Goal: Information Seeking & Learning: Learn about a topic

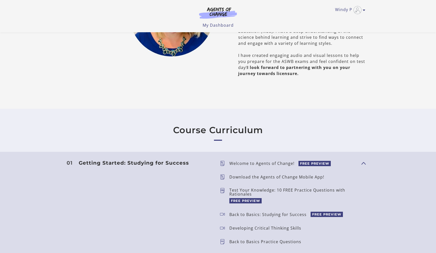
scroll to position [315, 0]
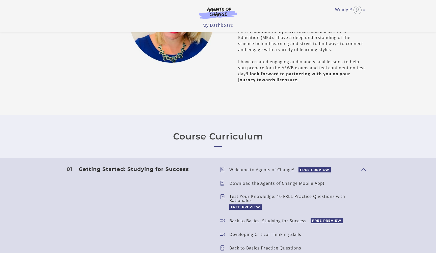
click at [218, 135] on link "Course Curriculum" at bounding box center [218, 136] width 90 height 11
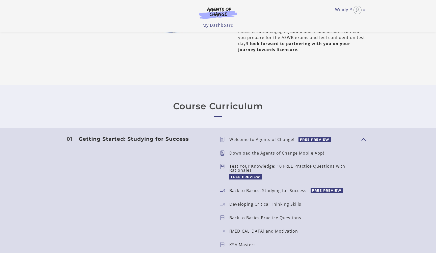
scroll to position [353, 0]
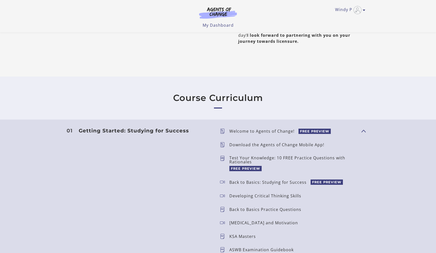
click at [238, 132] on p "Welcome to Agents of Change!" at bounding box center [263, 131] width 69 height 4
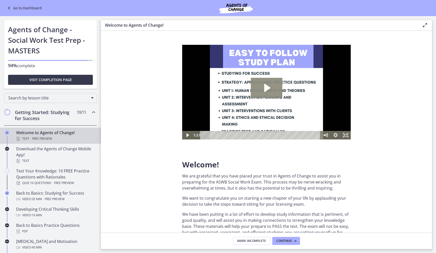
click at [266, 92] on icon "Play Video: c1o6hcmjueu5qasqsu00.mp4" at bounding box center [267, 88] width 32 height 20
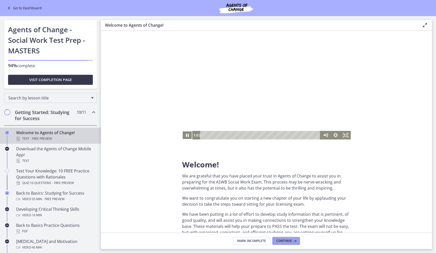
click at [288, 239] on button "Continue" at bounding box center [286, 241] width 28 height 8
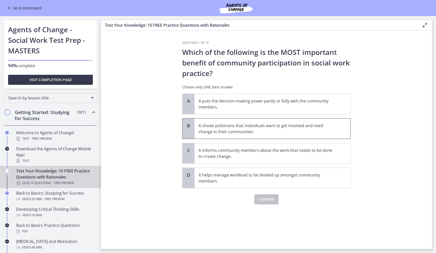
click at [286, 129] on p "It shows politicians that individuals want to get involved and need change in t…" at bounding box center [267, 129] width 138 height 12
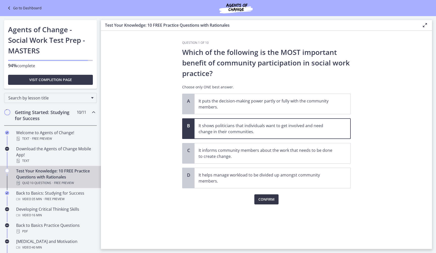
click at [267, 199] on span "Confirm" at bounding box center [266, 200] width 16 height 6
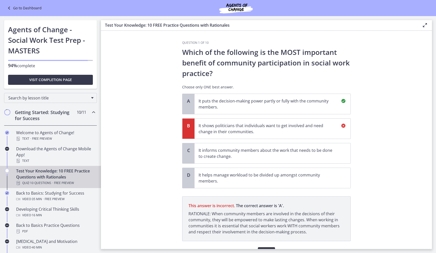
scroll to position [28, 0]
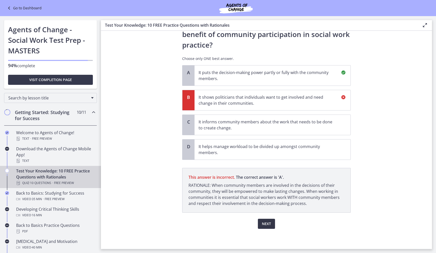
click at [263, 224] on span "Next" at bounding box center [266, 224] width 9 height 6
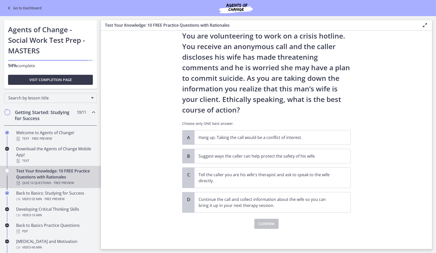
scroll to position [16, 0]
click at [265, 159] on p "Suggest ways the caller can help protect the safety of his wife." at bounding box center [267, 156] width 138 height 6
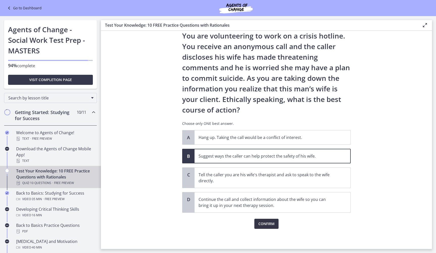
click at [264, 222] on span "Confirm" at bounding box center [266, 224] width 16 height 6
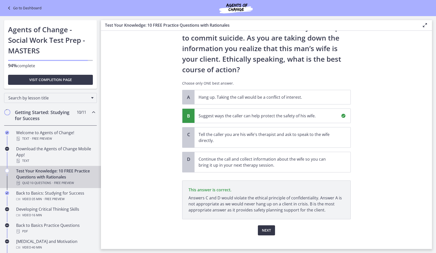
scroll to position [63, 0]
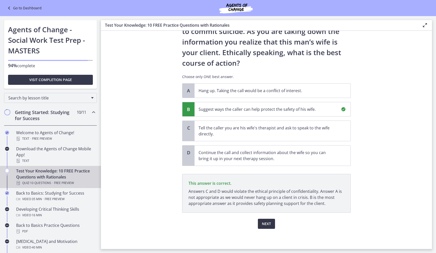
click at [265, 224] on span "Next" at bounding box center [266, 224] width 9 height 6
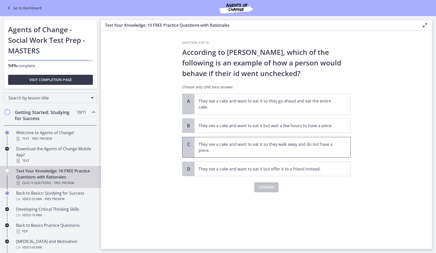
click at [282, 149] on p "They see a cake and want to eat it so they walk away and do not have a piece." at bounding box center [267, 147] width 138 height 12
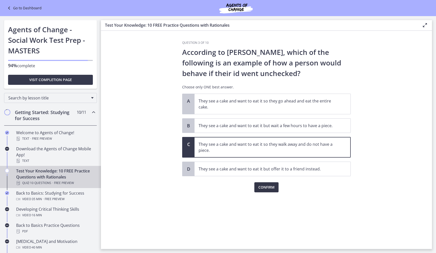
click at [266, 185] on span "Confirm" at bounding box center [266, 188] width 16 height 6
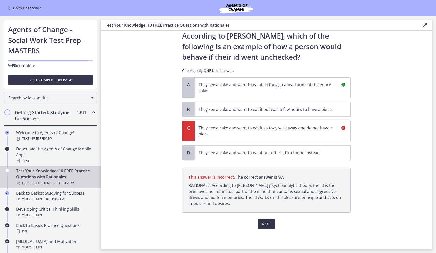
click at [265, 224] on span "Next" at bounding box center [266, 224] width 9 height 6
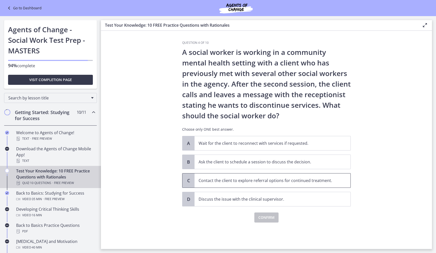
click at [316, 182] on p "Contact the client to explore referral options for continued treatment." at bounding box center [267, 181] width 138 height 6
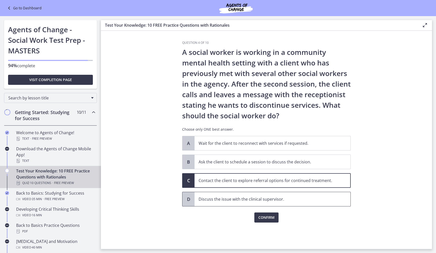
click at [265, 199] on p "Discuss the issue with the clinical supervisor." at bounding box center [267, 199] width 138 height 6
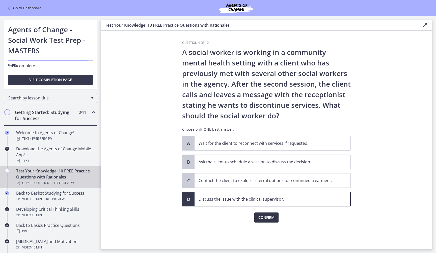
click at [262, 217] on span "Confirm" at bounding box center [266, 218] width 16 height 6
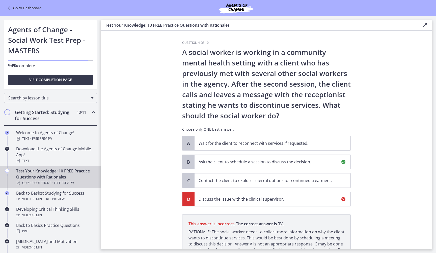
scroll to position [53, 0]
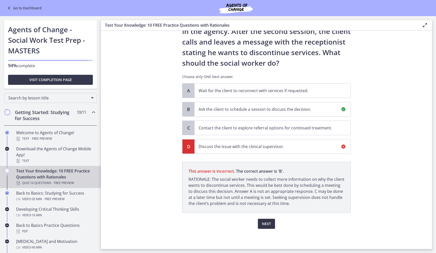
click at [269, 222] on span "Next" at bounding box center [266, 224] width 9 height 6
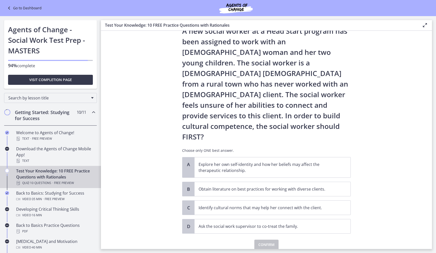
scroll to position [21, 0]
click at [254, 205] on p "Identify cultural norms that may help her connect with the client." at bounding box center [267, 208] width 138 height 6
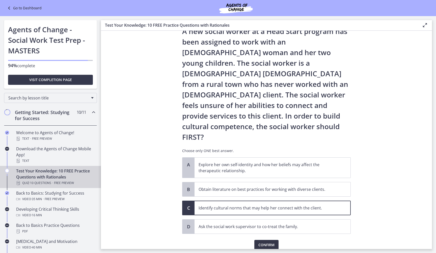
click at [262, 242] on span "Confirm" at bounding box center [266, 245] width 16 height 6
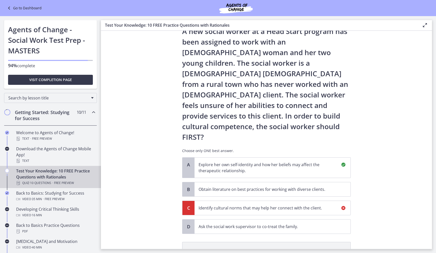
scroll to position [80, 0]
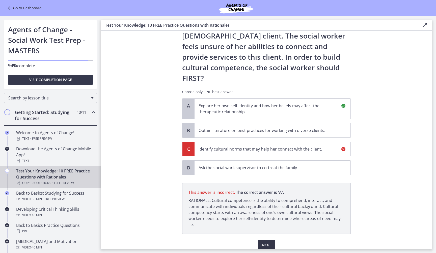
click at [263, 242] on span "Next" at bounding box center [266, 245] width 9 height 6
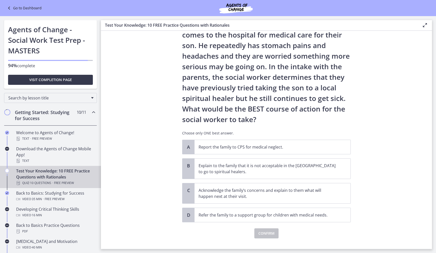
scroll to position [37, 0]
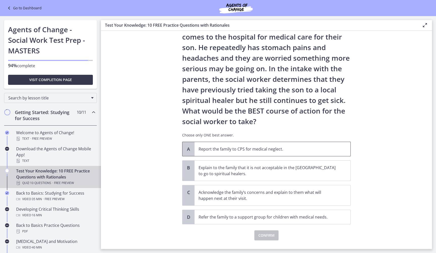
click at [261, 149] on p "Report the family to CPS for medical neglect." at bounding box center [267, 149] width 138 height 6
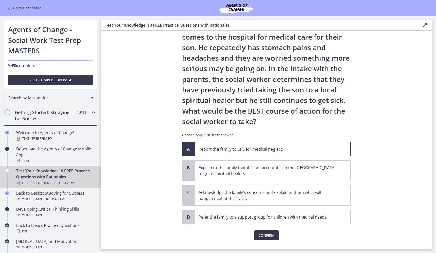
click at [263, 233] on span "Confirm" at bounding box center [266, 236] width 16 height 6
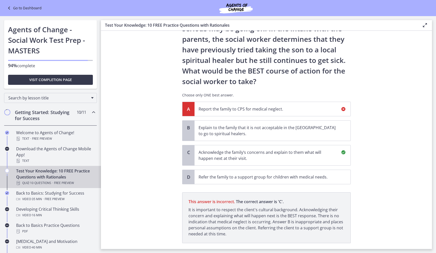
scroll to position [107, 0]
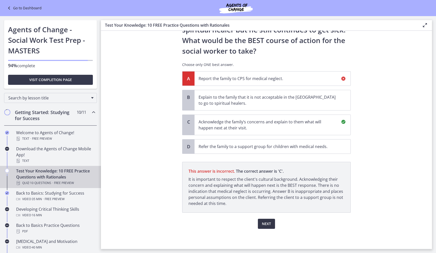
click at [264, 226] on span "Next" at bounding box center [266, 224] width 9 height 6
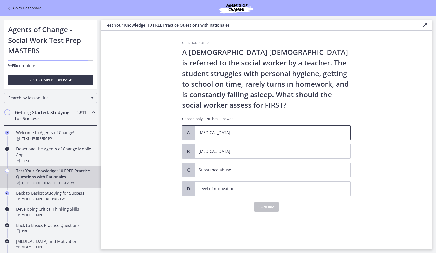
click at [259, 131] on p "Child abuse" at bounding box center [267, 133] width 138 height 6
click at [262, 205] on span "Confirm" at bounding box center [266, 207] width 16 height 6
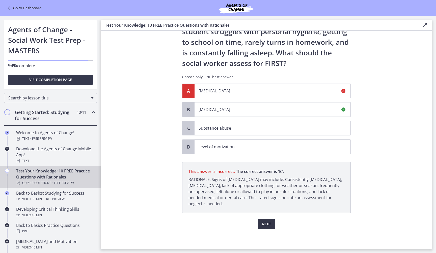
scroll to position [42, 0]
click at [264, 226] on span "Next" at bounding box center [266, 224] width 9 height 6
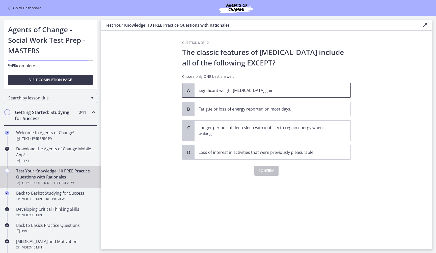
click at [251, 89] on p "Significant weight loss or weight gain." at bounding box center [267, 90] width 138 height 6
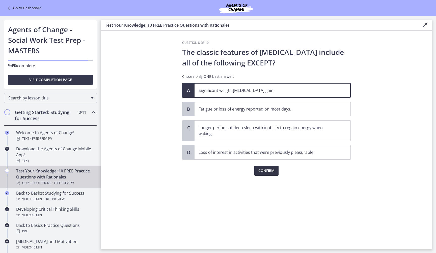
click at [263, 171] on span "Confirm" at bounding box center [266, 171] width 16 height 6
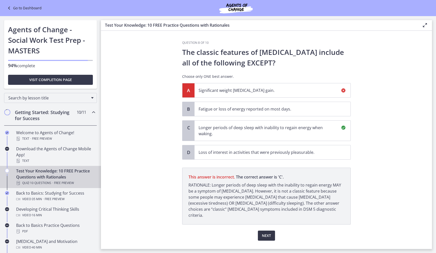
scroll to position [6, 0]
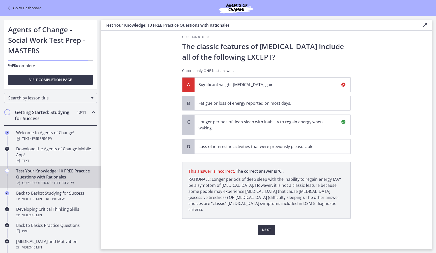
click at [267, 227] on span "Next" at bounding box center [266, 230] width 9 height 6
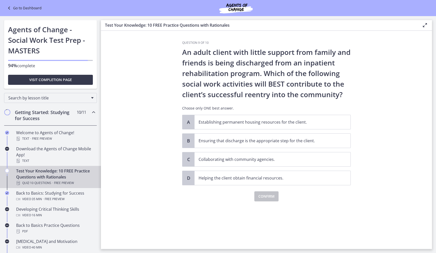
scroll to position [0, 0]
click at [273, 143] on p "Ensuring that discharge is the appropriate step for the client." at bounding box center [267, 141] width 138 height 6
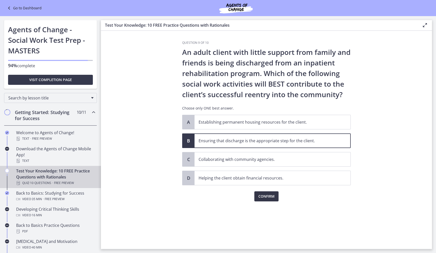
click at [267, 198] on span "Confirm" at bounding box center [266, 197] width 16 height 6
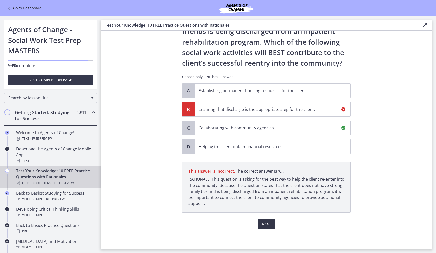
scroll to position [32, 0]
click at [263, 227] on button "Next" at bounding box center [266, 224] width 17 height 10
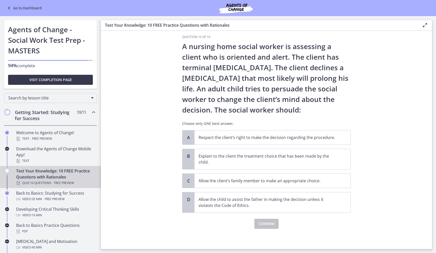
scroll to position [6, 0]
click at [259, 136] on p "Respect the client’s right to make the decision regarding the procedure." at bounding box center [267, 138] width 138 height 6
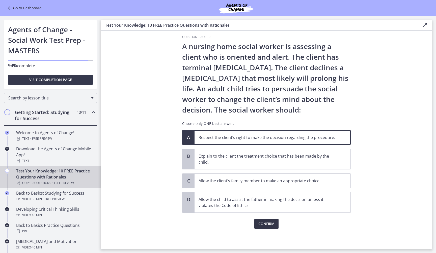
click at [264, 225] on span "Confirm" at bounding box center [266, 224] width 16 height 6
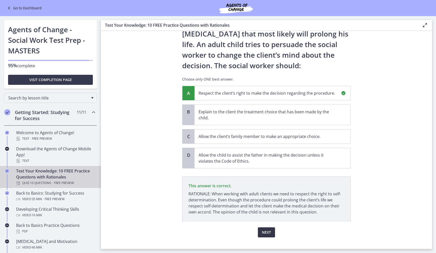
scroll to position [59, 0]
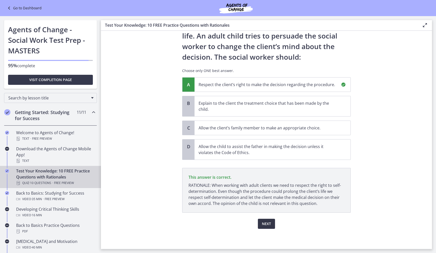
click at [264, 225] on span "Next" at bounding box center [266, 224] width 9 height 6
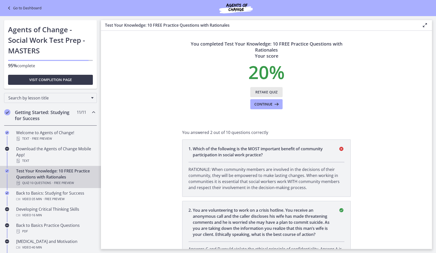
click at [263, 89] on span "Retake Quiz" at bounding box center [266, 92] width 22 height 6
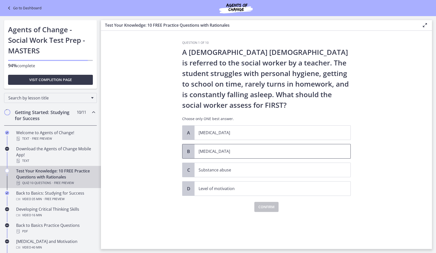
click at [226, 152] on p "Child neglect" at bounding box center [267, 151] width 138 height 6
click at [261, 208] on span "Confirm" at bounding box center [266, 207] width 16 height 6
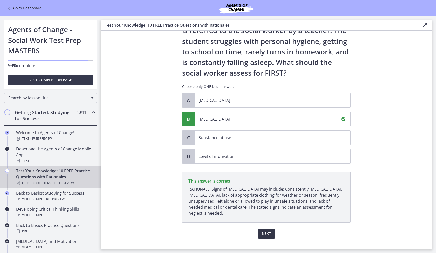
scroll to position [42, 0]
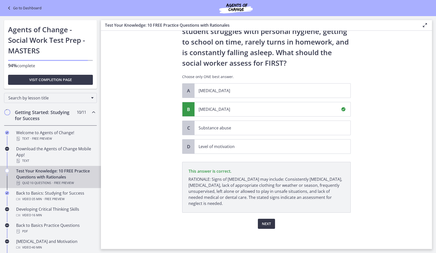
click at [264, 224] on span "Next" at bounding box center [266, 224] width 9 height 6
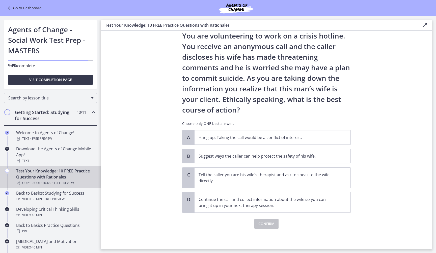
scroll to position [16, 0]
click at [257, 155] on p "Suggest ways the caller can help protect the safety of his wife." at bounding box center [267, 156] width 138 height 6
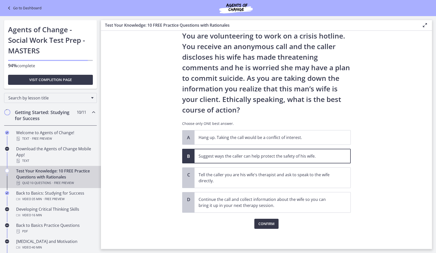
click at [262, 226] on span "Confirm" at bounding box center [266, 224] width 16 height 6
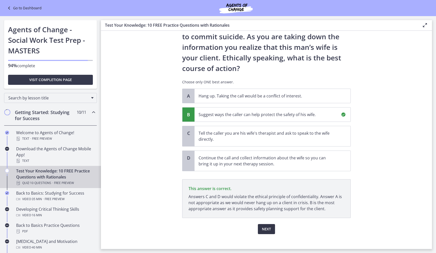
scroll to position [63, 0]
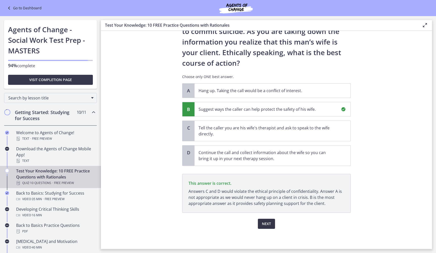
click at [265, 223] on span "Next" at bounding box center [266, 224] width 9 height 6
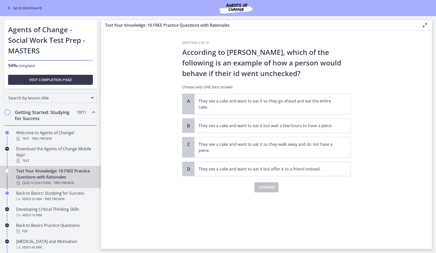
scroll to position [0, 0]
click at [284, 106] on p "They see a cake and want to eat it so they go ahead and eat the entire cake." at bounding box center [267, 104] width 138 height 12
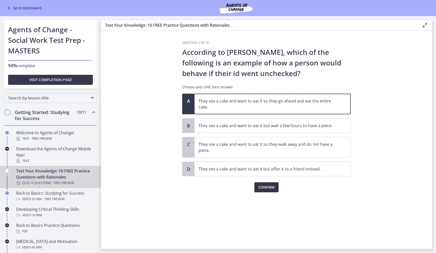
click at [270, 189] on span "Confirm" at bounding box center [266, 188] width 16 height 6
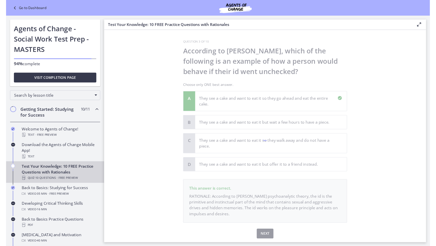
scroll to position [16, 0]
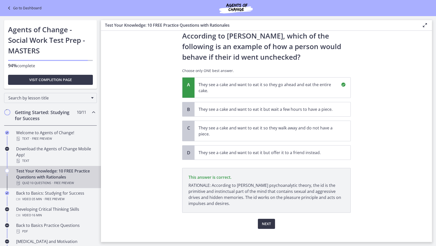
click at [268, 226] on span "Next" at bounding box center [266, 224] width 9 height 6
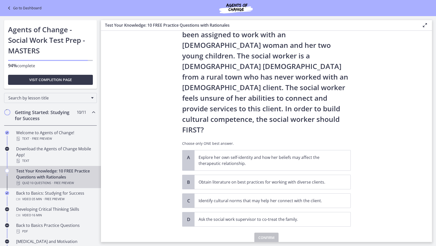
scroll to position [28, 0]
click at [263, 155] on p "Explore her own self-identity and how her beliefs may affect the therapeutic re…" at bounding box center [267, 161] width 138 height 12
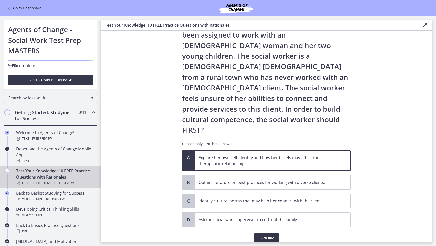
click at [266, 235] on span "Confirm" at bounding box center [266, 238] width 16 height 6
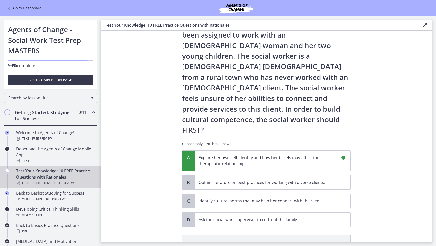
scroll to position [87, 0]
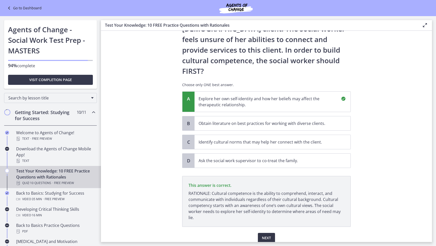
click at [264, 235] on span "Next" at bounding box center [266, 238] width 9 height 6
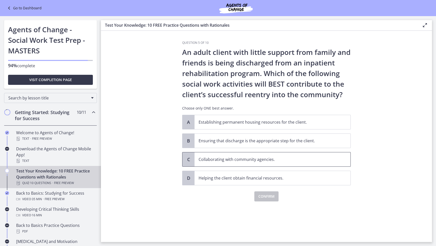
click at [258, 159] on p "Collaborating with community agencies." at bounding box center [267, 160] width 138 height 6
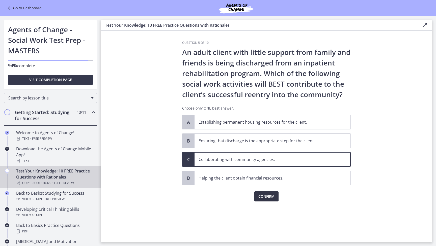
click at [262, 195] on span "Confirm" at bounding box center [266, 197] width 16 height 6
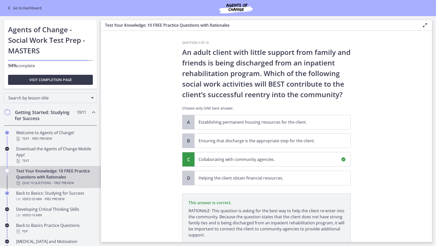
scroll to position [39, 0]
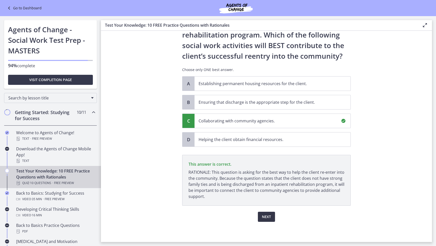
click at [265, 215] on span "Next" at bounding box center [266, 217] width 9 height 6
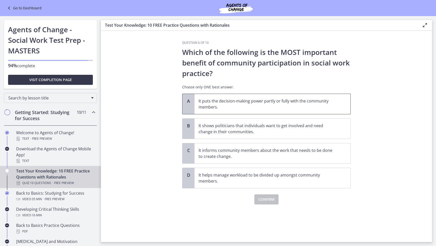
click at [258, 101] on p "It puts the decision-making power partly or fully with the community members." at bounding box center [267, 104] width 138 height 12
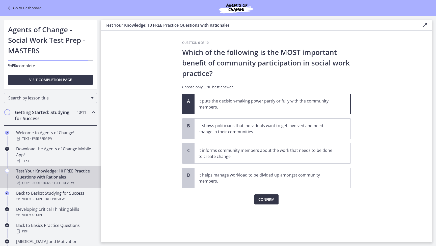
click at [268, 201] on span "Confirm" at bounding box center [266, 200] width 16 height 6
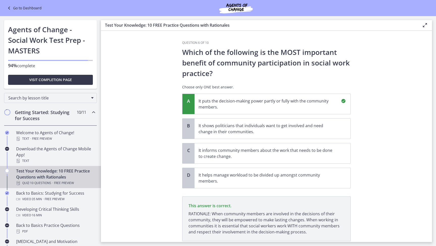
scroll to position [36, 0]
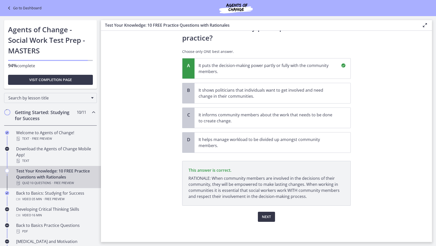
click at [264, 216] on span "Next" at bounding box center [266, 217] width 9 height 6
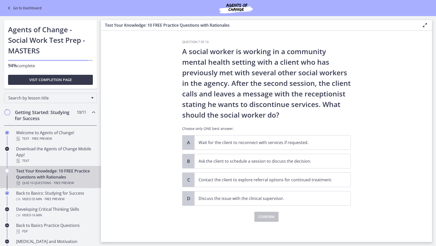
scroll to position [0, 0]
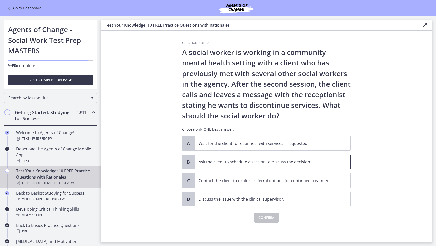
click at [251, 165] on p "Ask the client to schedule a session to discuss the decision." at bounding box center [267, 162] width 138 height 6
click at [264, 217] on span "Confirm" at bounding box center [266, 218] width 16 height 6
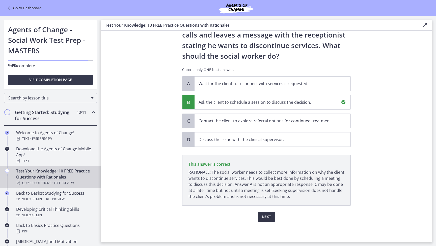
scroll to position [60, 0]
click at [264, 217] on span "Next" at bounding box center [266, 217] width 9 height 6
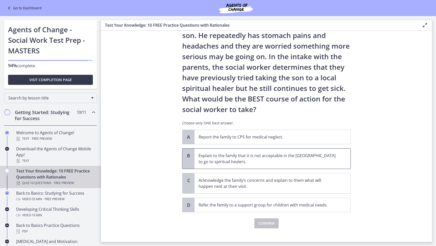
scroll to position [52, 0]
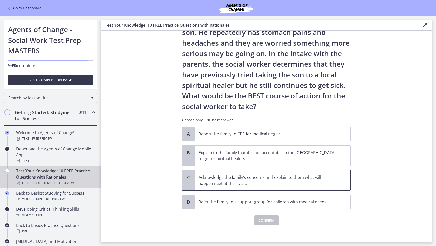
click at [252, 185] on p "Acknowledge the family’s concerns and explain to them what will happen next at …" at bounding box center [267, 180] width 138 height 12
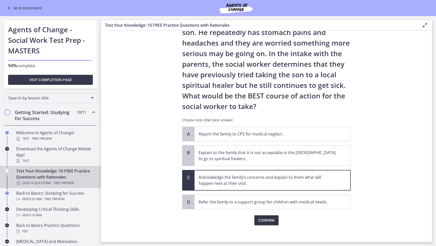
click at [266, 223] on span "Confirm" at bounding box center [266, 221] width 16 height 6
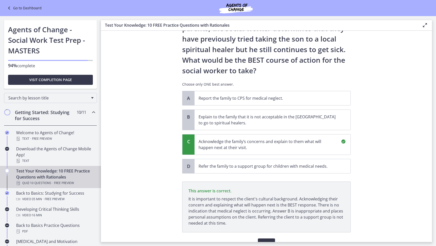
scroll to position [114, 0]
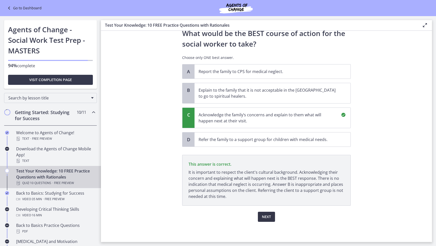
click at [263, 216] on span "Next" at bounding box center [266, 217] width 9 height 6
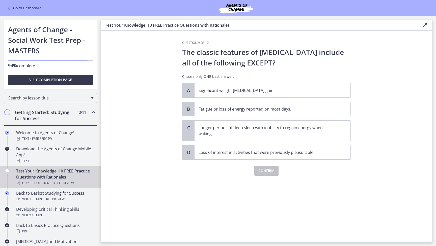
scroll to position [0, 0]
click at [238, 128] on p "Longer periods of deep sleep with inability to regain energy when waking." at bounding box center [267, 131] width 138 height 12
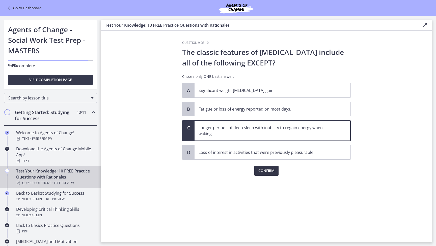
click at [263, 171] on span "Confirm" at bounding box center [266, 171] width 16 height 6
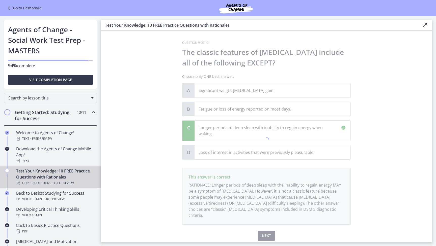
scroll to position [13, 0]
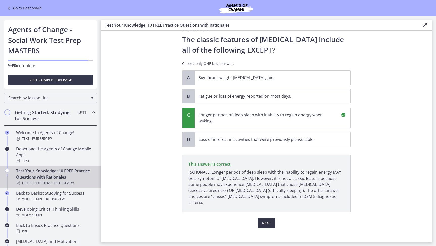
click at [263, 220] on span "Next" at bounding box center [266, 223] width 9 height 6
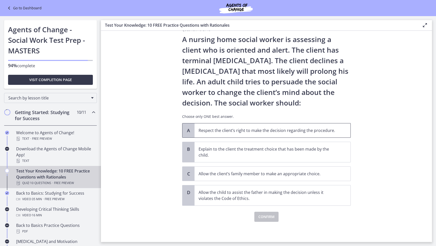
click at [261, 132] on p "Respect the client’s right to make the decision regarding the procedure." at bounding box center [267, 131] width 138 height 6
click at [269, 218] on span "Confirm" at bounding box center [266, 217] width 16 height 6
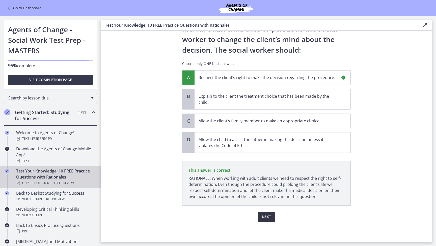
scroll to position [0, 0]
click at [267, 217] on span "Next" at bounding box center [266, 217] width 9 height 6
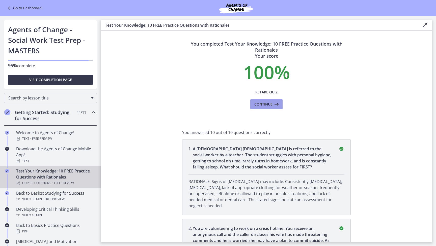
click at [269, 102] on span "Continue" at bounding box center [263, 104] width 18 height 6
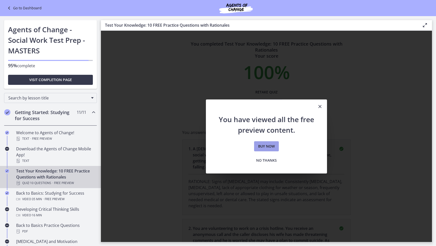
click at [268, 146] on span "Buy now" at bounding box center [266, 146] width 17 height 6
